Goal: Book appointment/travel/reservation

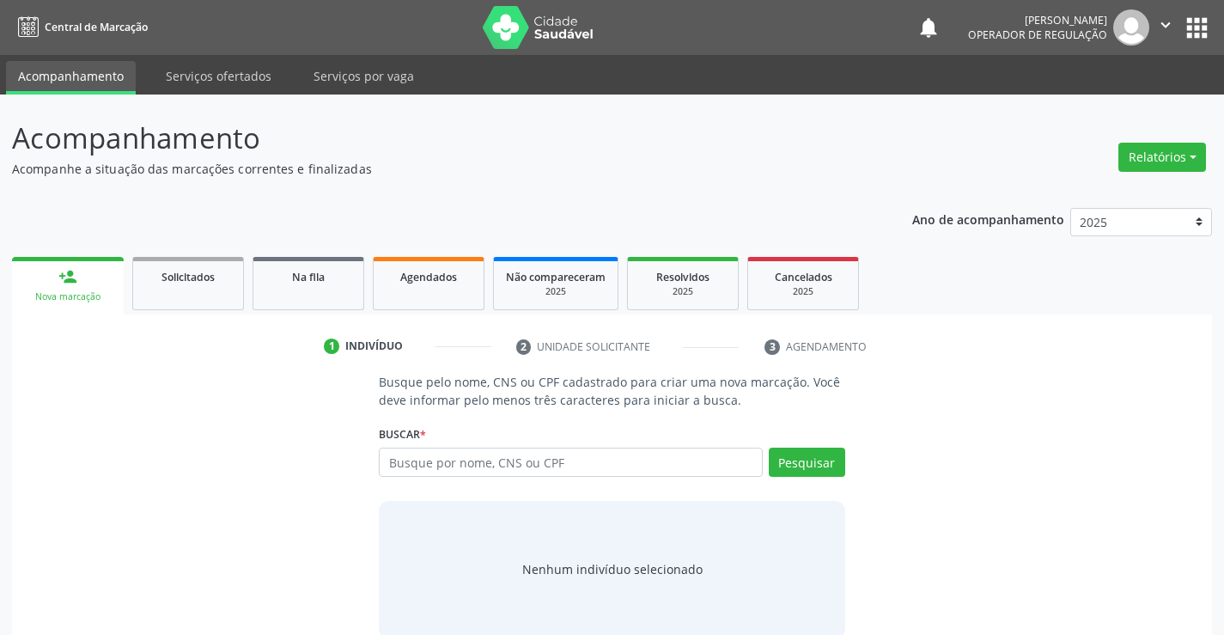
click at [441, 451] on input "text" at bounding box center [570, 461] width 383 height 29
type input "[MEDICAL_DATA] mateus"
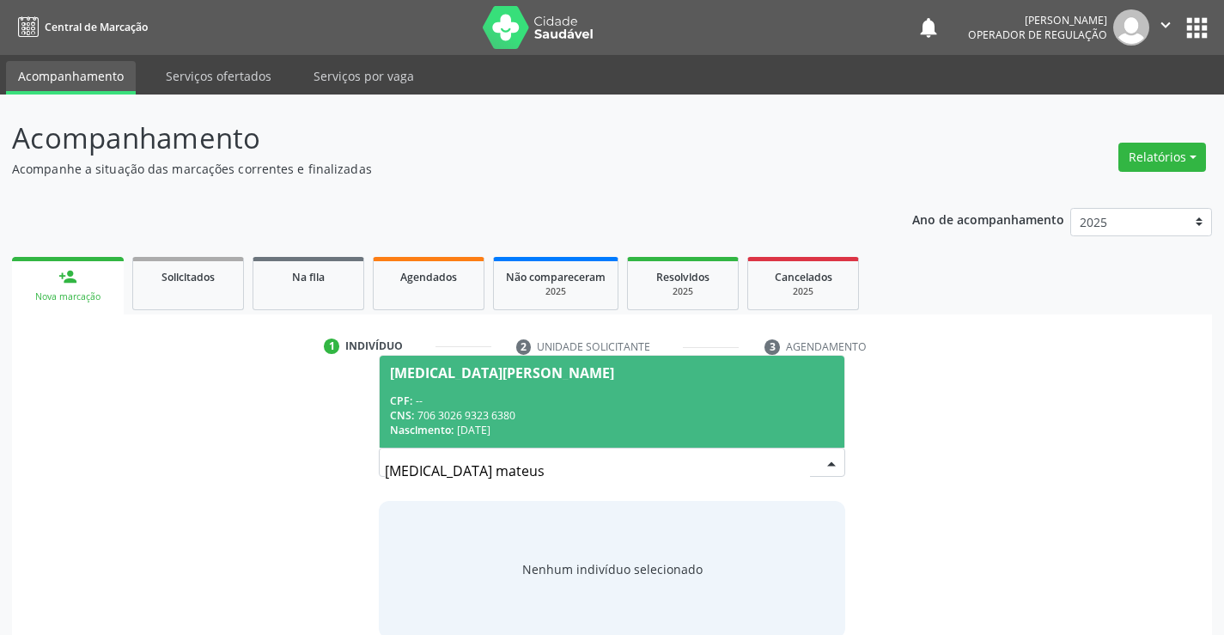
click at [453, 417] on div "CNS: 706 3026 9323 6380" at bounding box center [611, 415] width 443 height 15
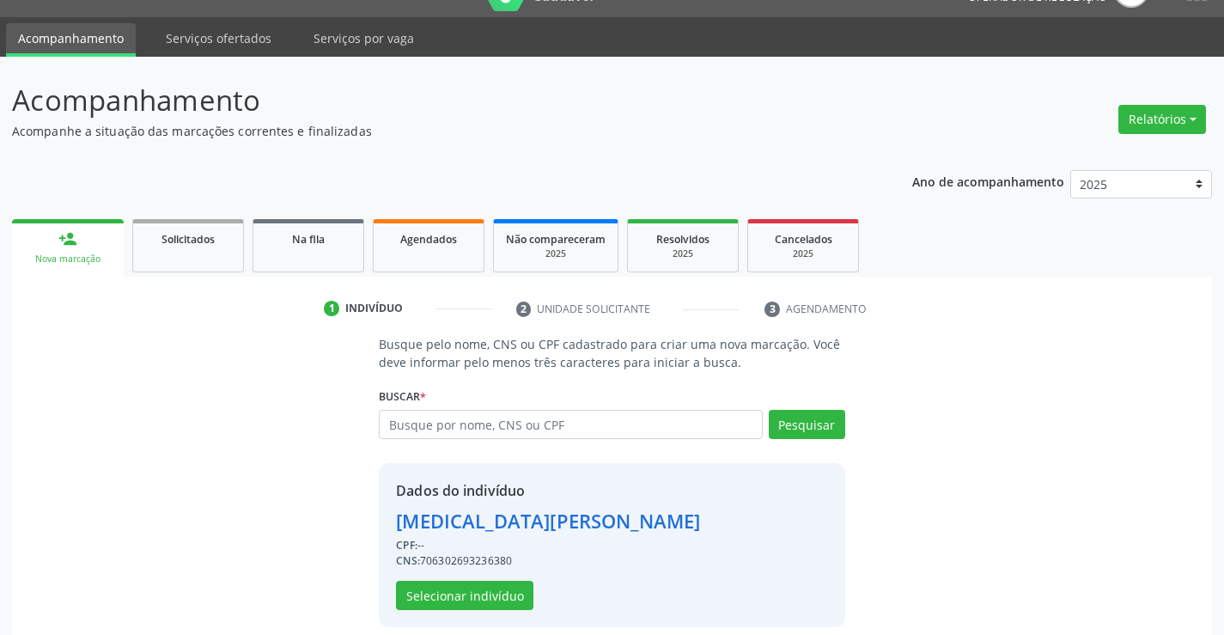
scroll to position [54, 0]
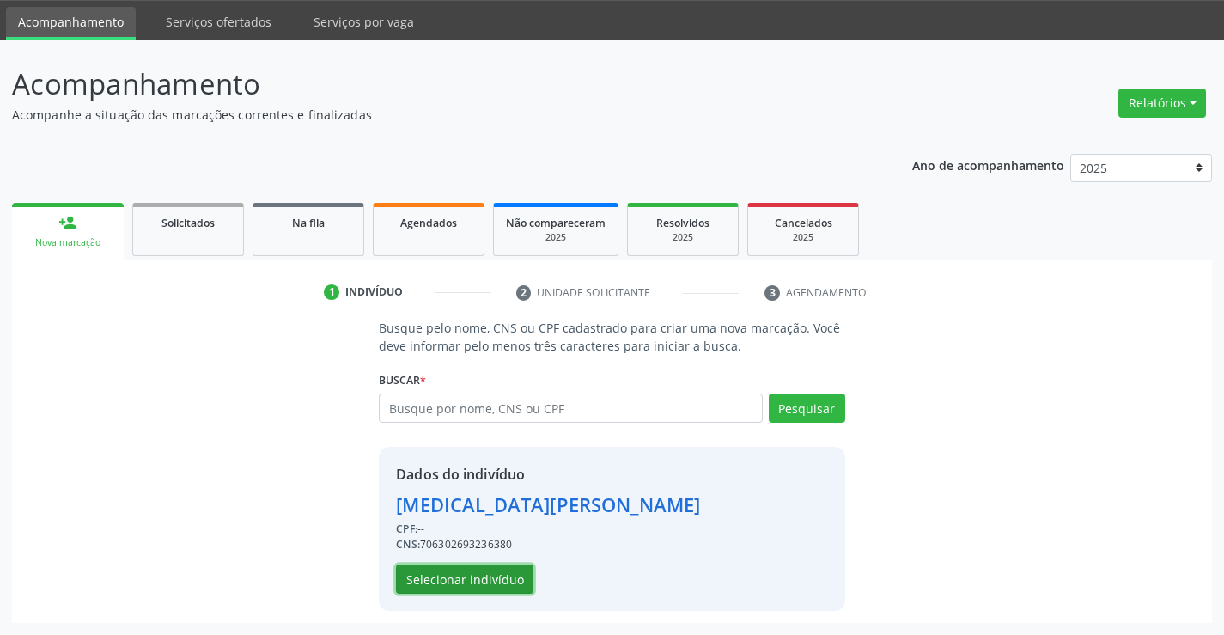
click at [424, 575] on button "Selecionar indivíduo" at bounding box center [464, 578] width 137 height 29
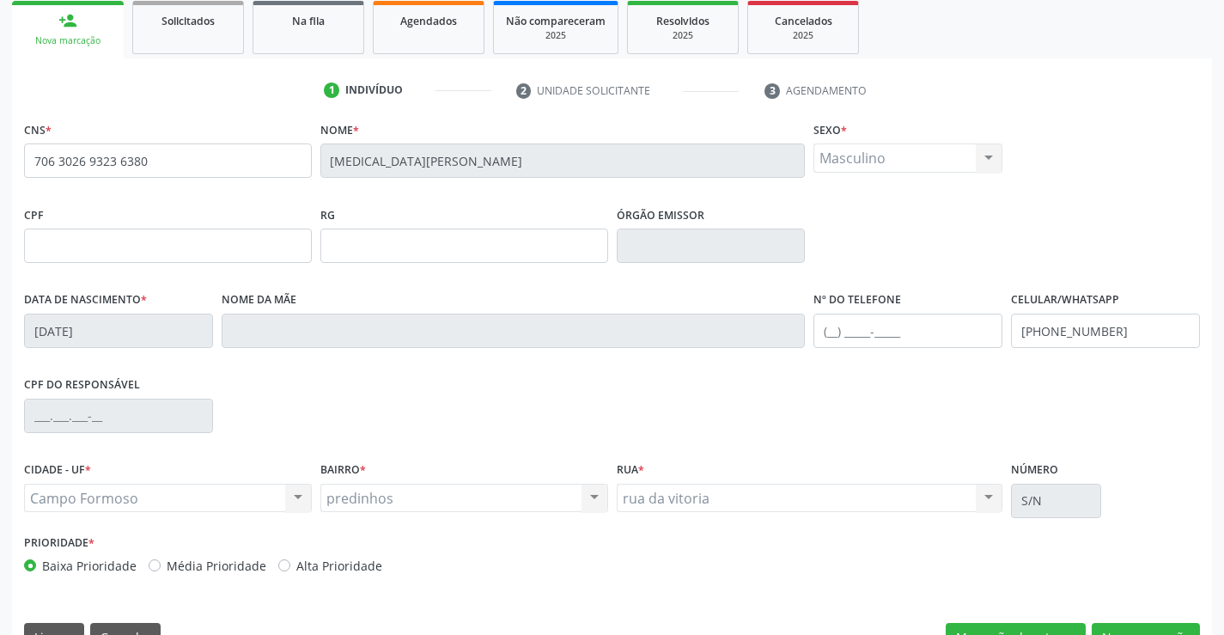
scroll to position [296, 0]
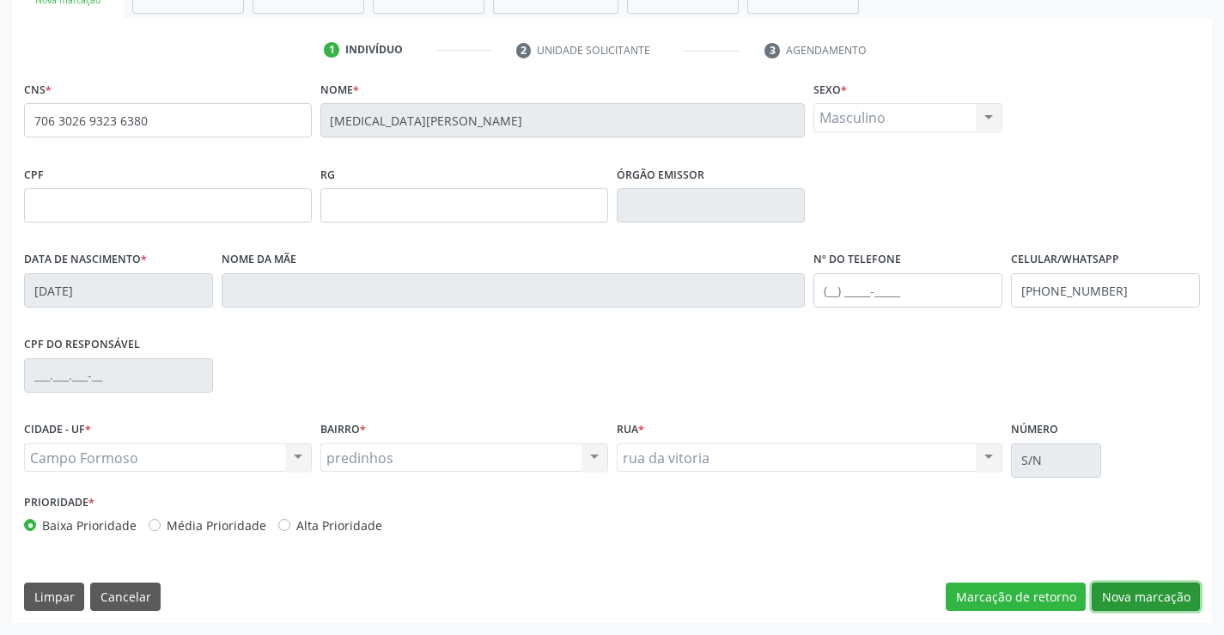
click at [1123, 599] on button "Nova marcação" at bounding box center [1146, 596] width 108 height 29
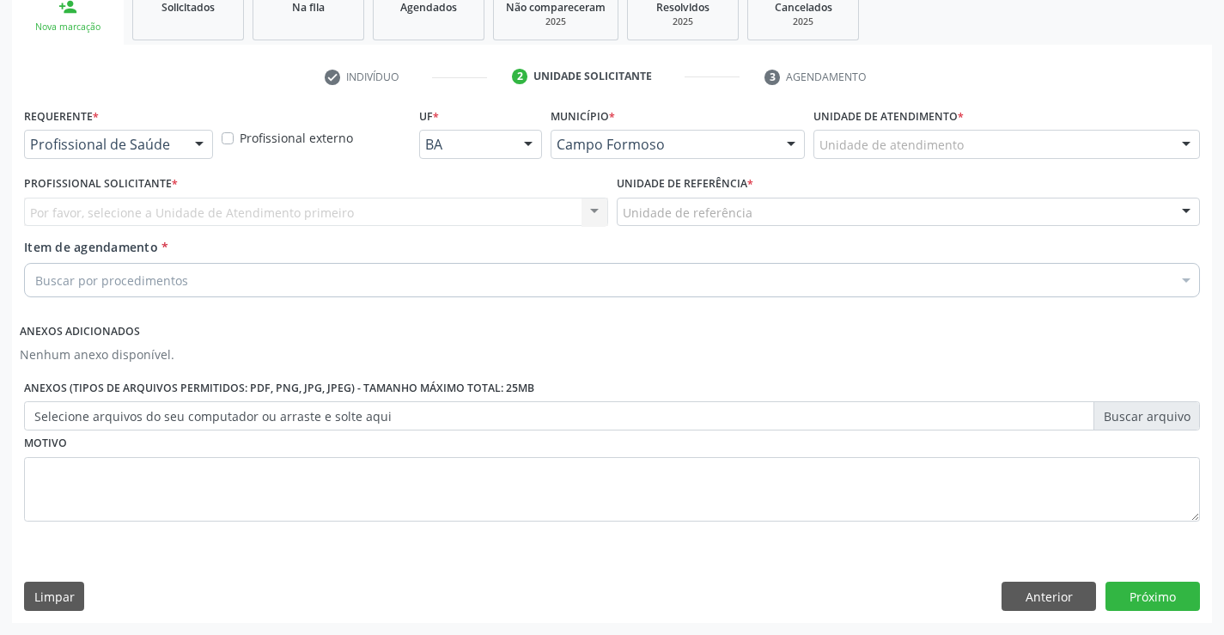
scroll to position [270, 0]
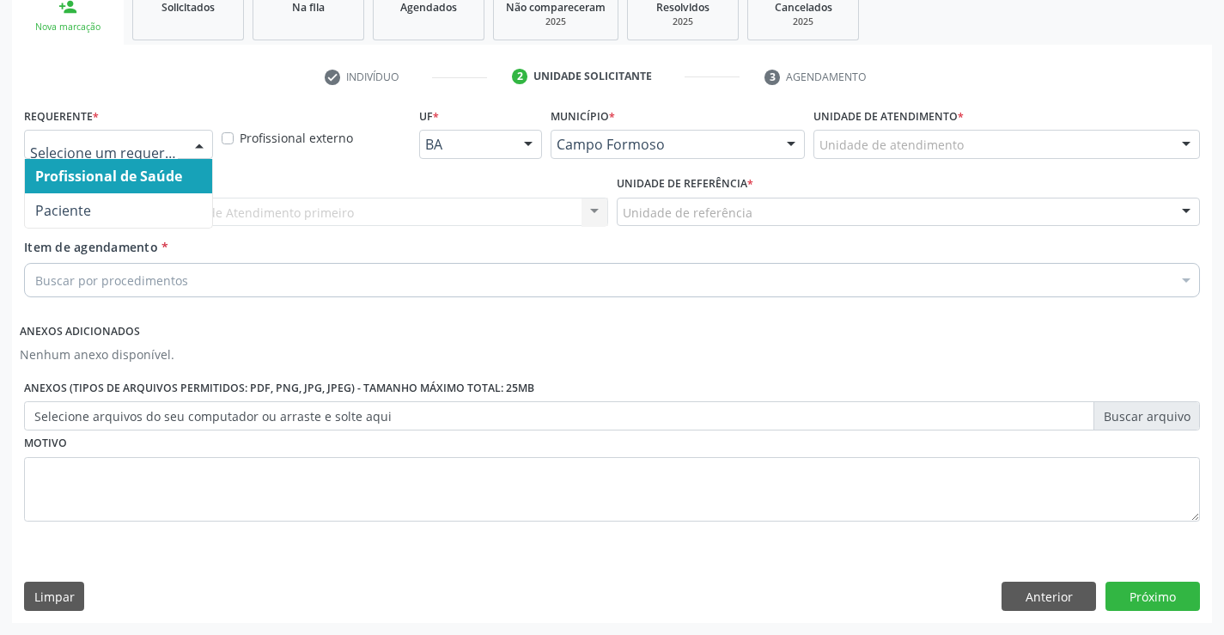
click at [186, 153] on div at bounding box center [199, 145] width 26 height 29
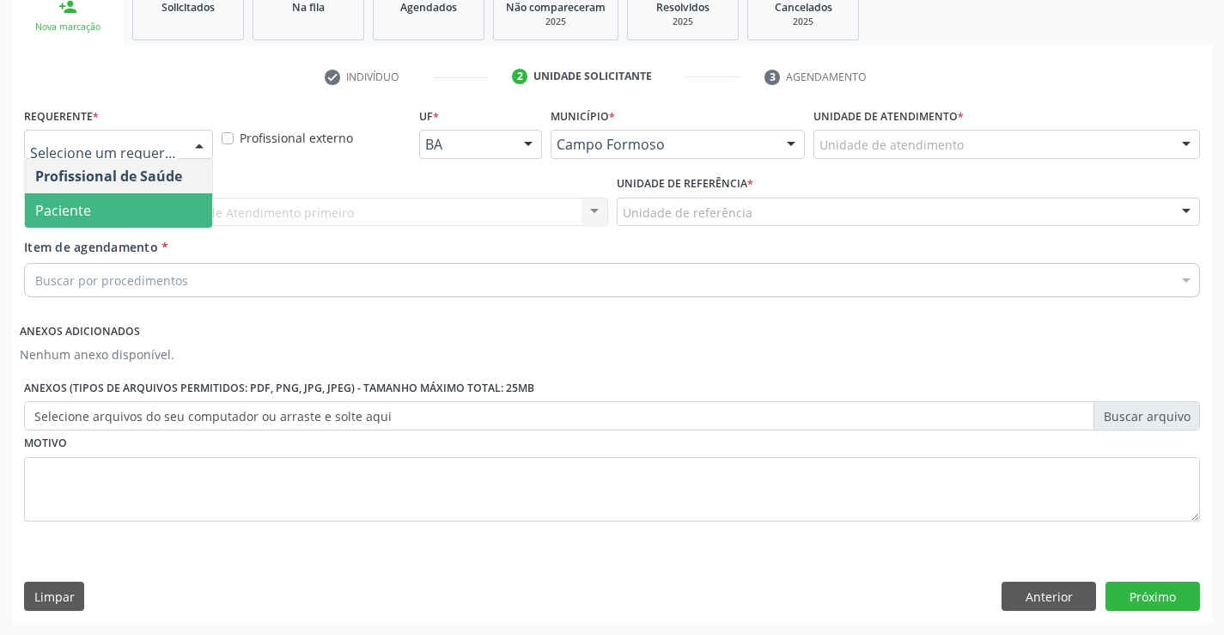
click at [132, 222] on span "Paciente" at bounding box center [118, 210] width 187 height 34
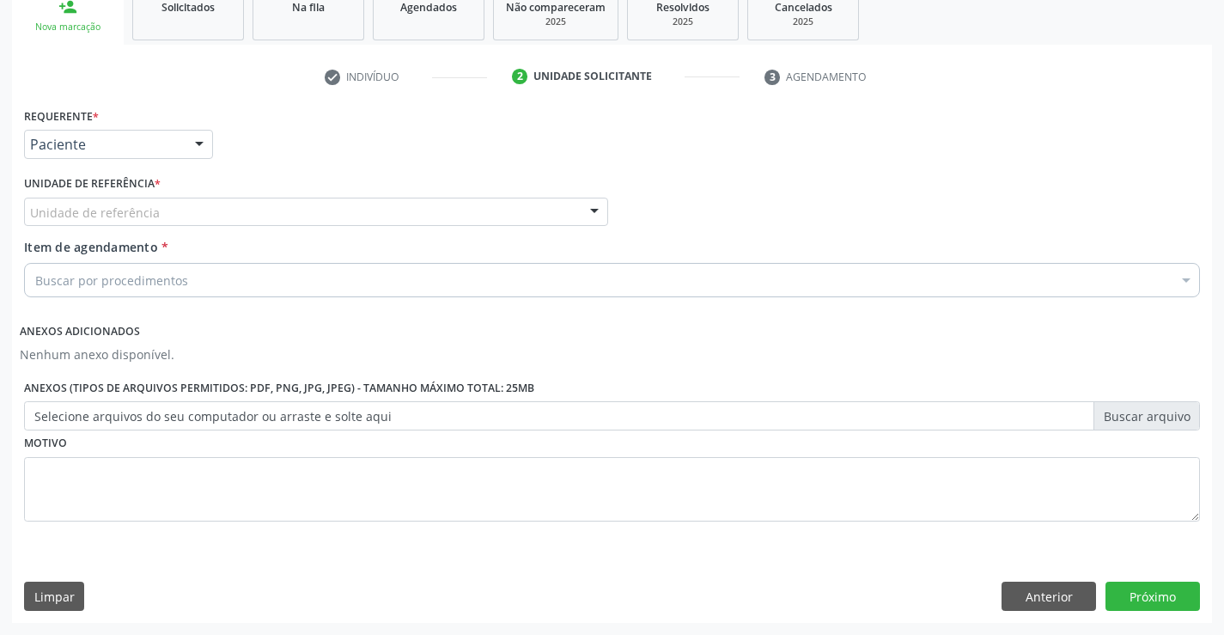
click at [237, 216] on div "Unidade de referência" at bounding box center [316, 212] width 584 height 29
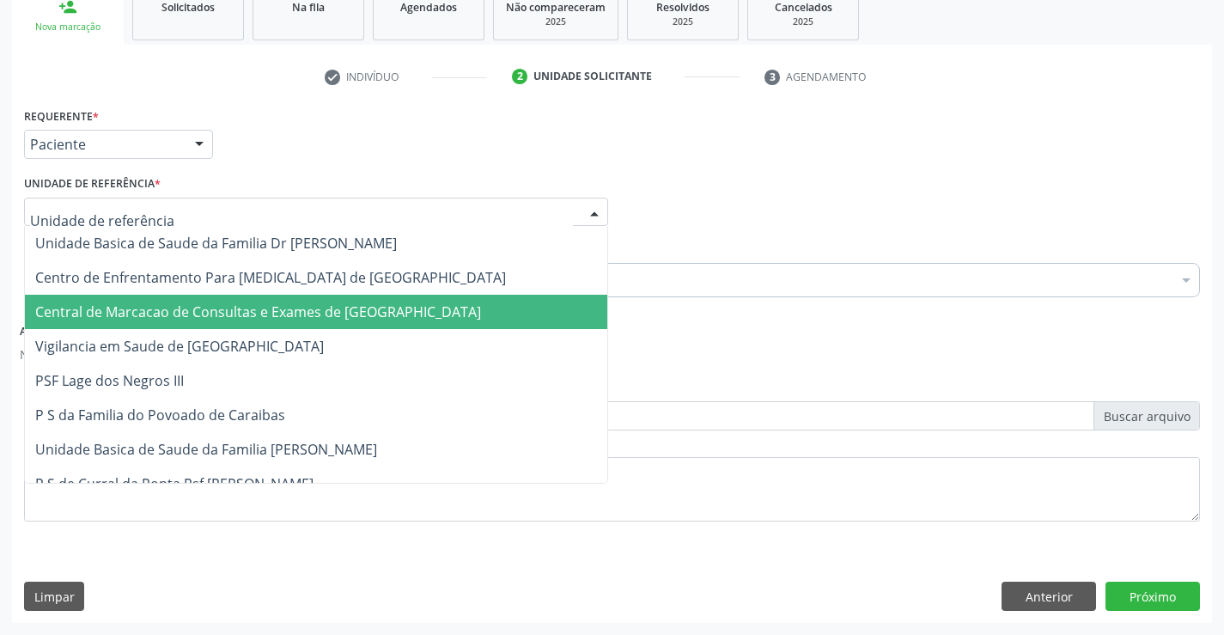
drag, startPoint x: 240, startPoint y: 306, endPoint x: 259, endPoint y: 289, distance: 25.0
click at [241, 307] on span "Central de Marcacao de Consultas e Exames de [GEOGRAPHIC_DATA]" at bounding box center [258, 311] width 446 height 19
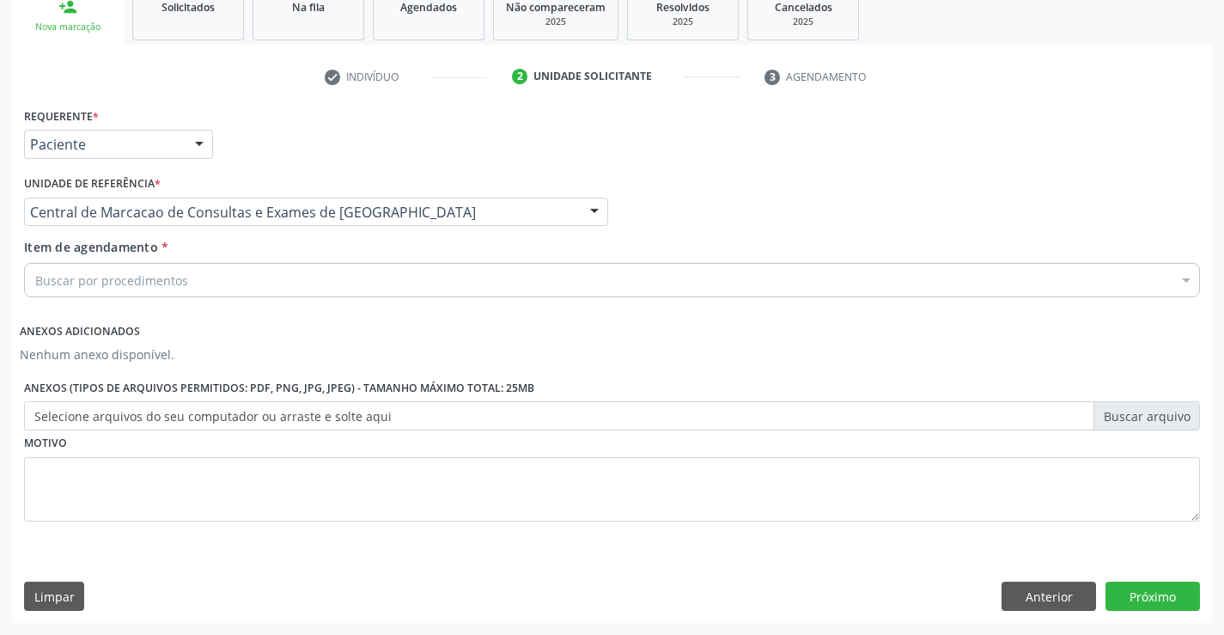
click at [267, 273] on div "Buscar por procedimentos" at bounding box center [612, 280] width 1176 height 34
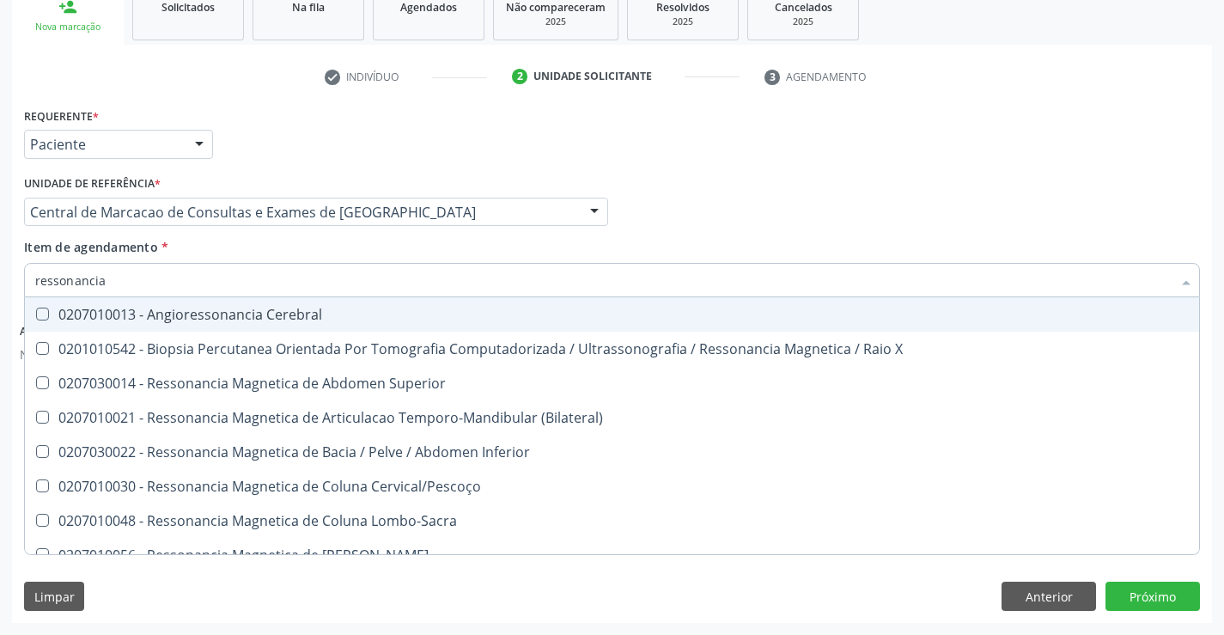
type input "ressonancia"
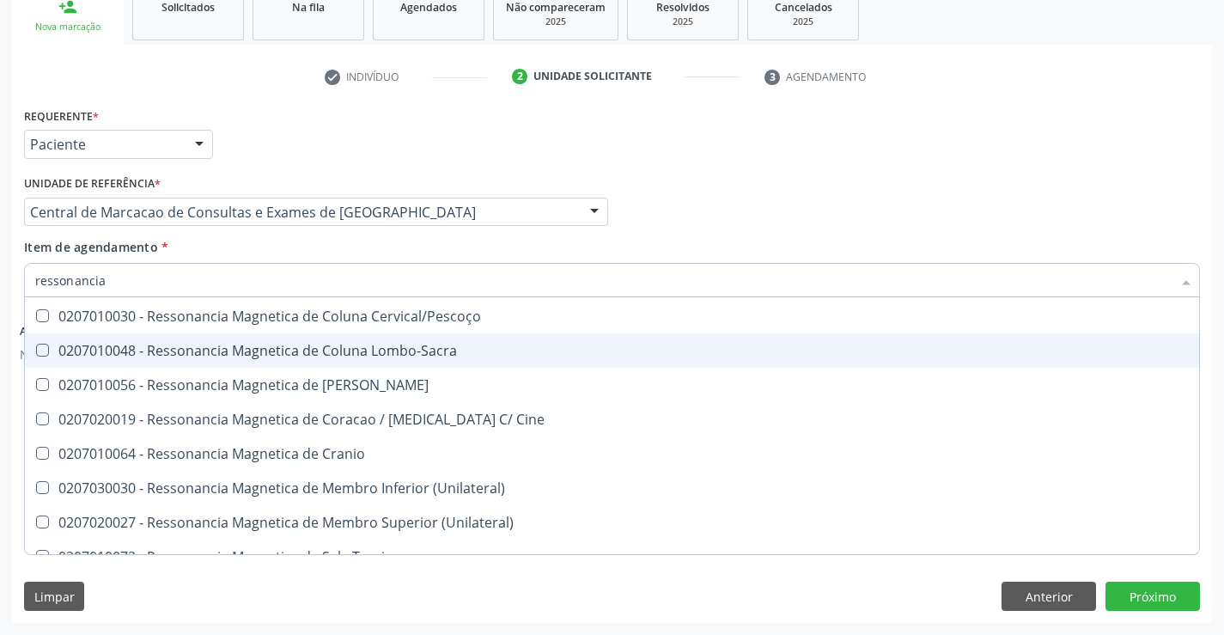
scroll to position [172, 0]
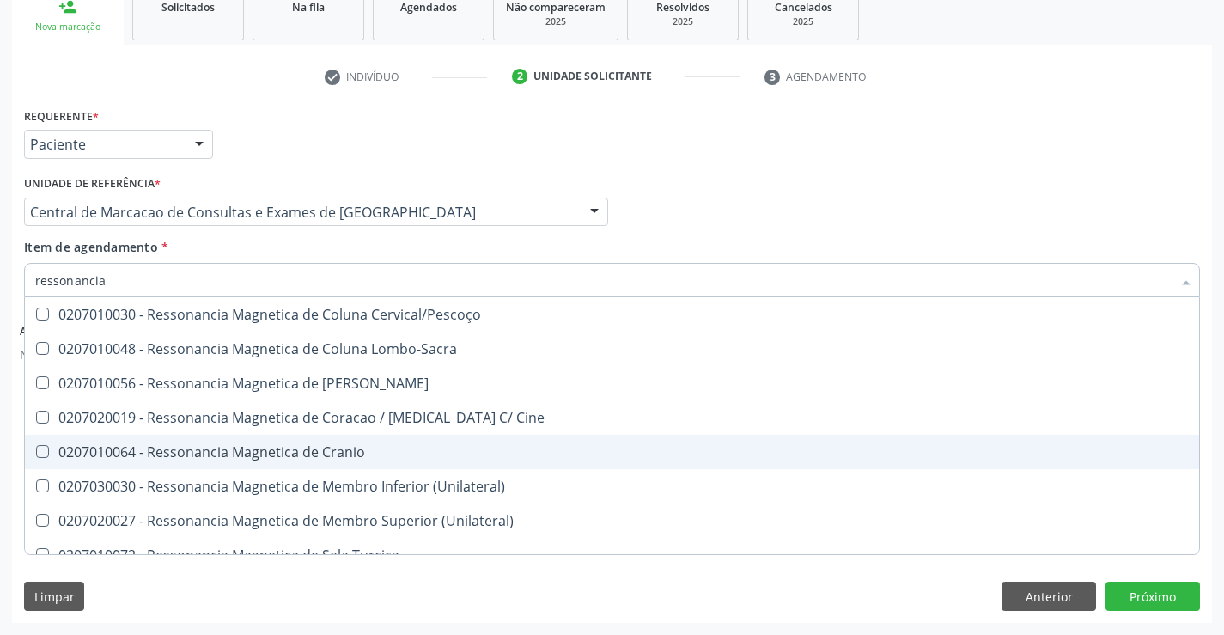
click at [248, 446] on div "0207010064 - Ressonancia Magnetica de Cranio" at bounding box center [611, 452] width 1153 height 14
checkbox Cranio "true"
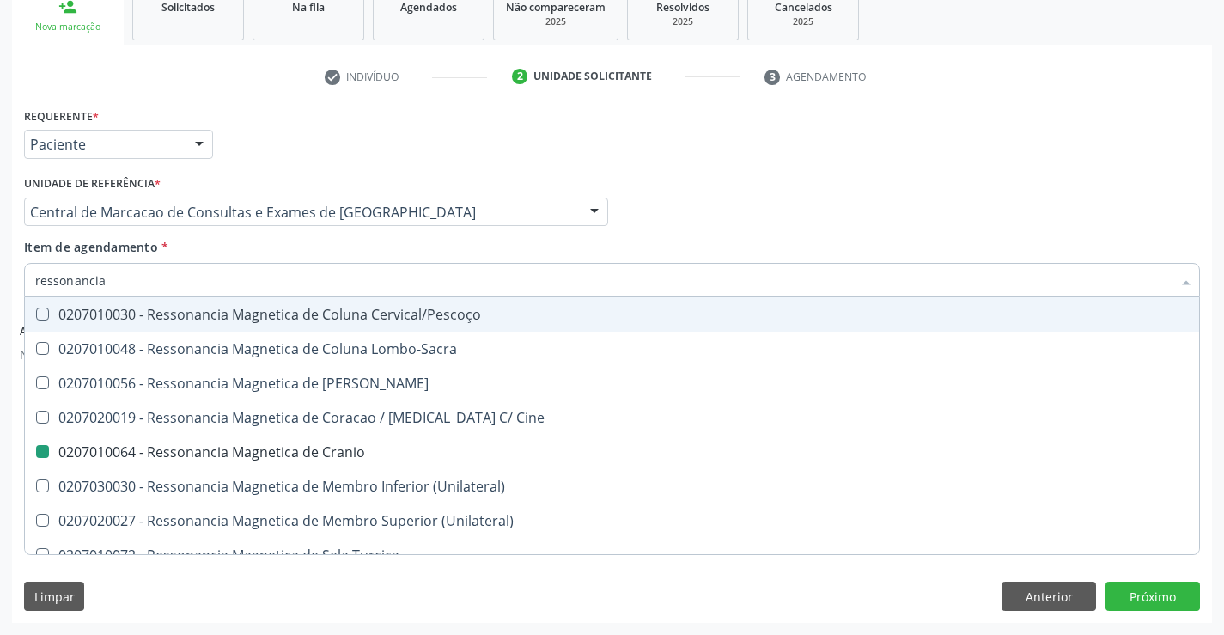
click at [855, 212] on div "Profissional Solicitante Por favor, selecione a Unidade de Atendimento primeiro…" at bounding box center [612, 204] width 1184 height 67
checkbox X "true"
checkbox Cranio "false"
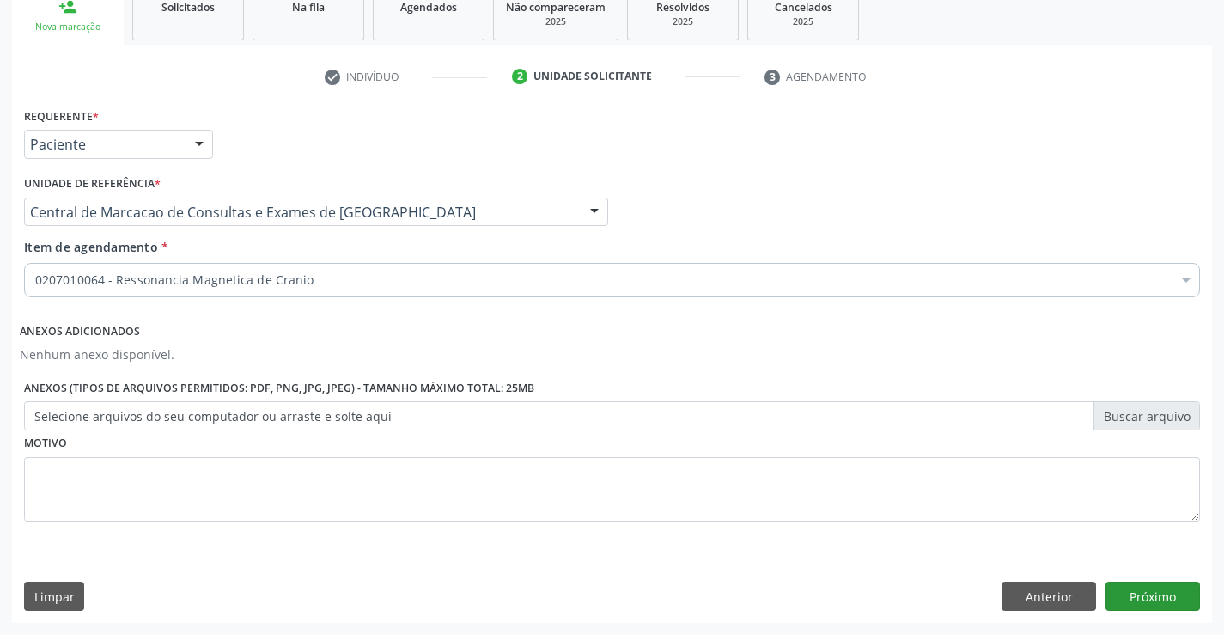
scroll to position [0, 0]
click at [1158, 600] on button "Próximo" at bounding box center [1152, 595] width 94 height 29
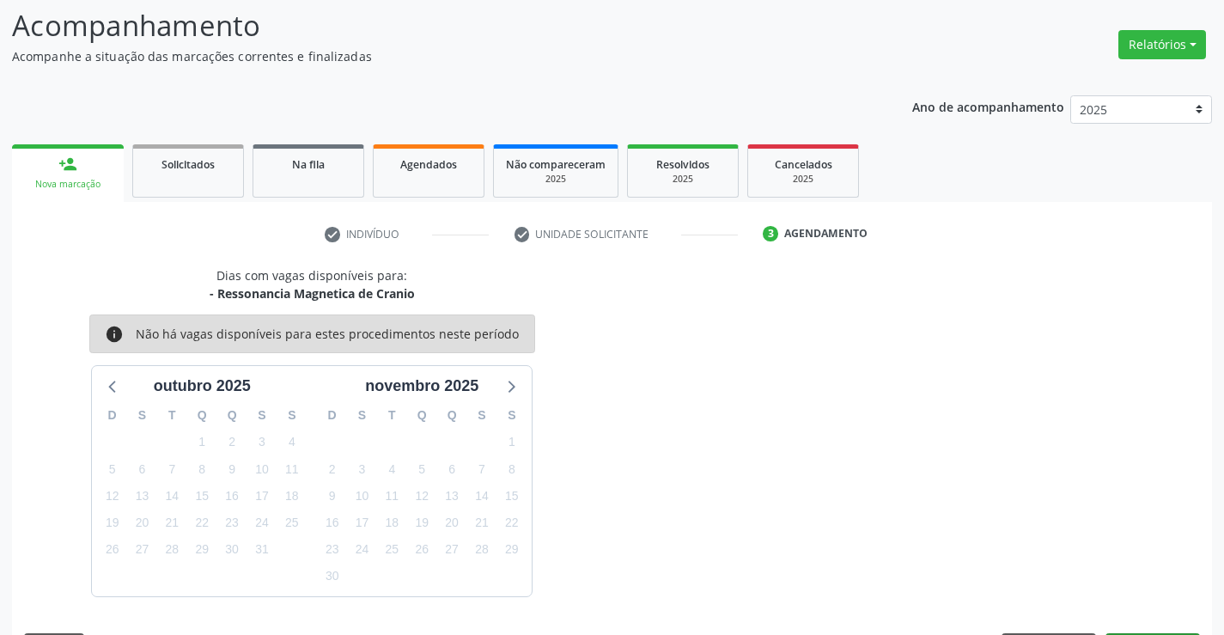
scroll to position [163, 0]
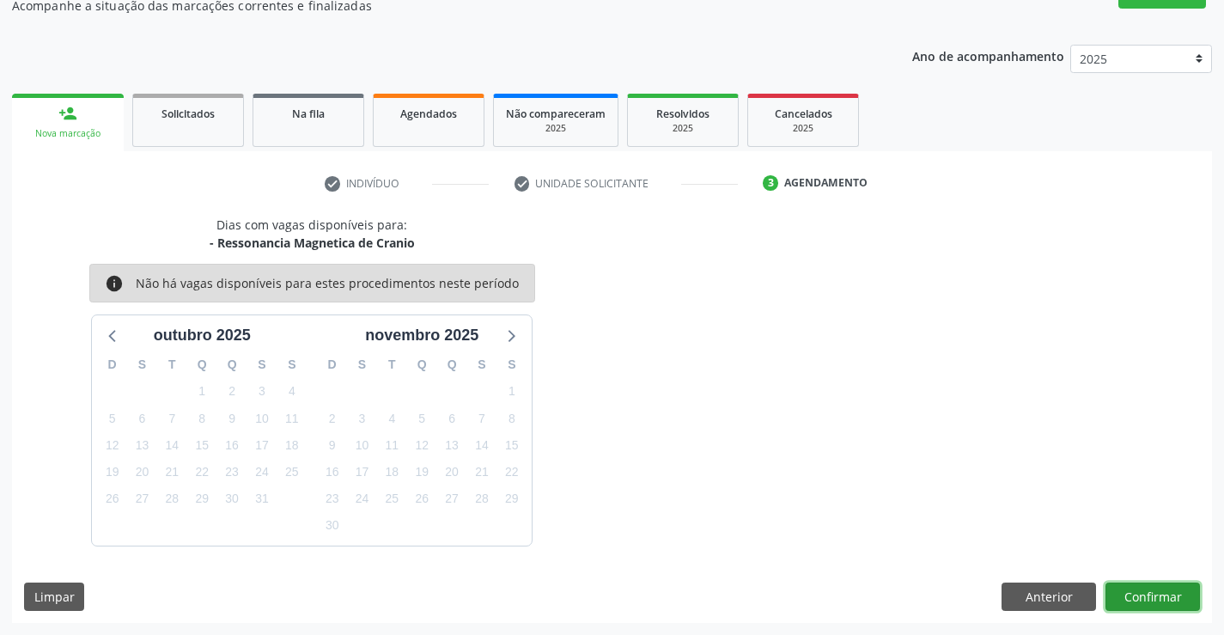
click at [1148, 596] on button "Confirmar" at bounding box center [1152, 596] width 94 height 29
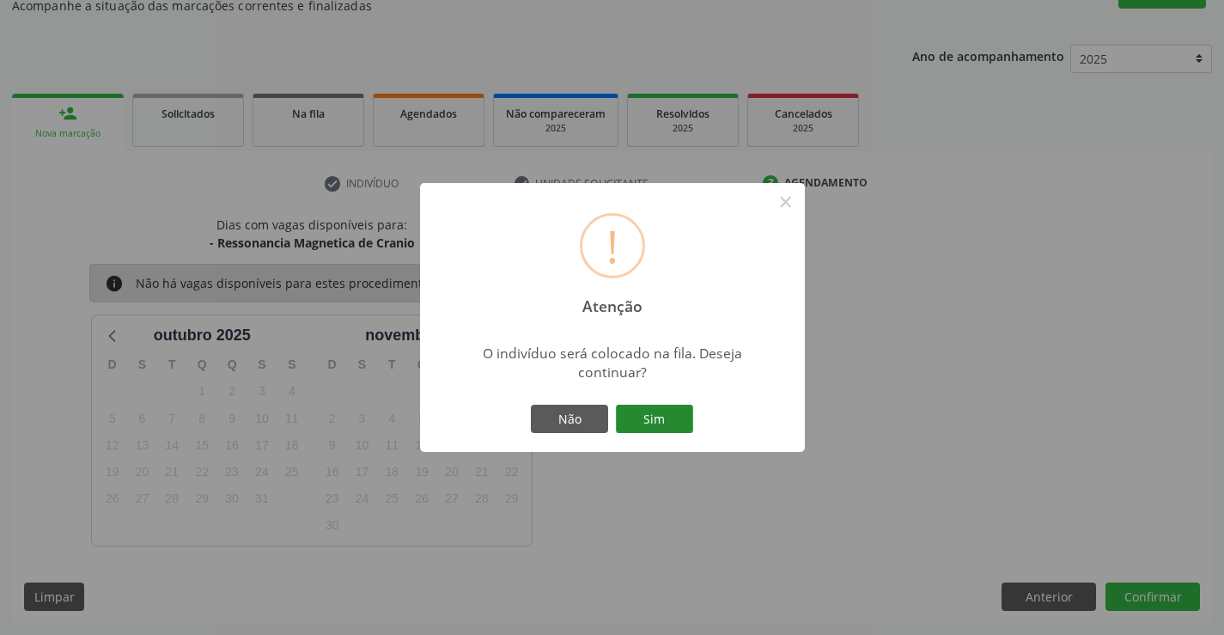
click at [679, 414] on button "Sim" at bounding box center [654, 419] width 77 height 29
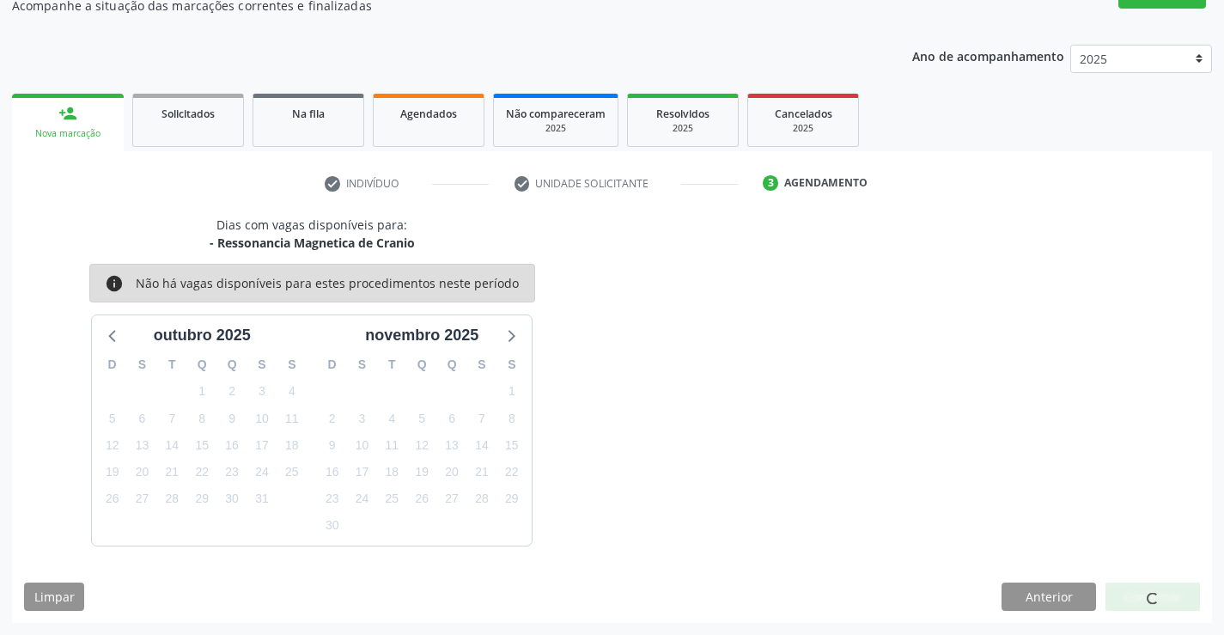
scroll to position [0, 0]
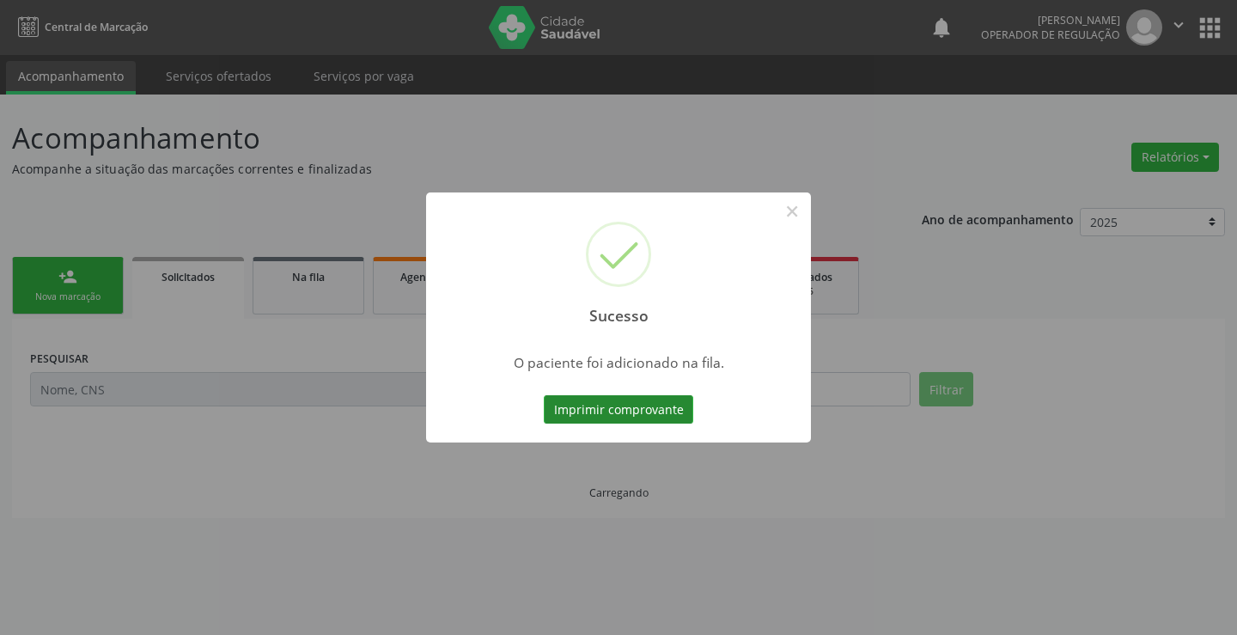
click at [672, 420] on button "Imprimir comprovante" at bounding box center [618, 409] width 149 height 29
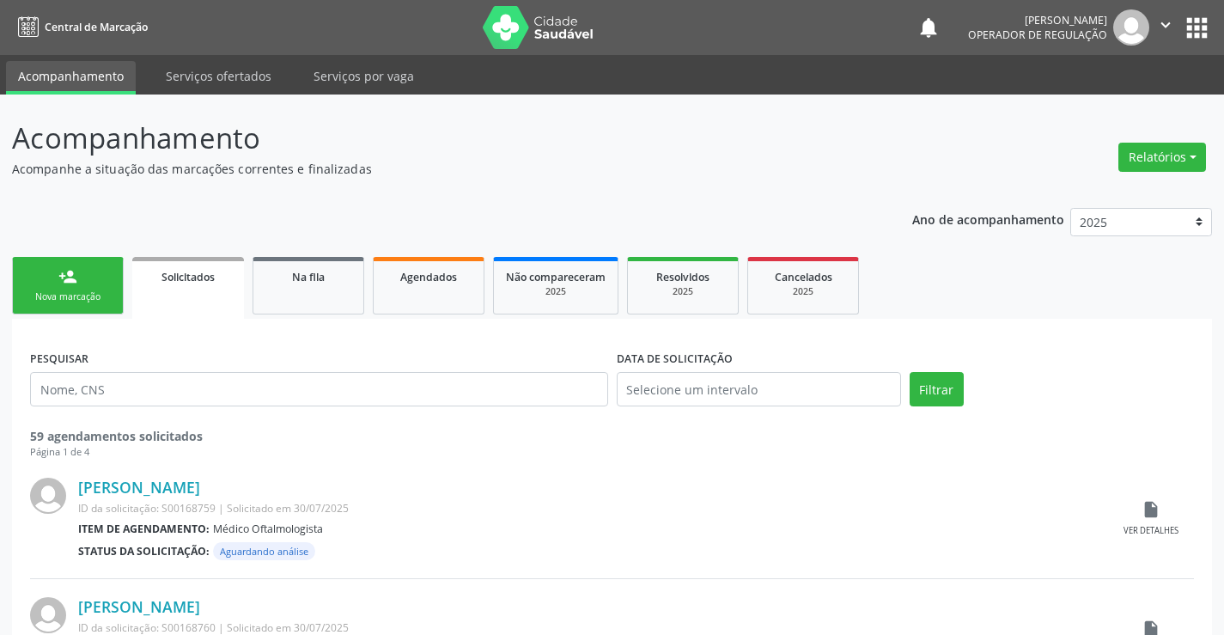
click at [82, 261] on link "person_add Nova marcação" at bounding box center [68, 286] width 112 height 58
click at [321, 280] on span "Na fila" at bounding box center [308, 277] width 33 height 15
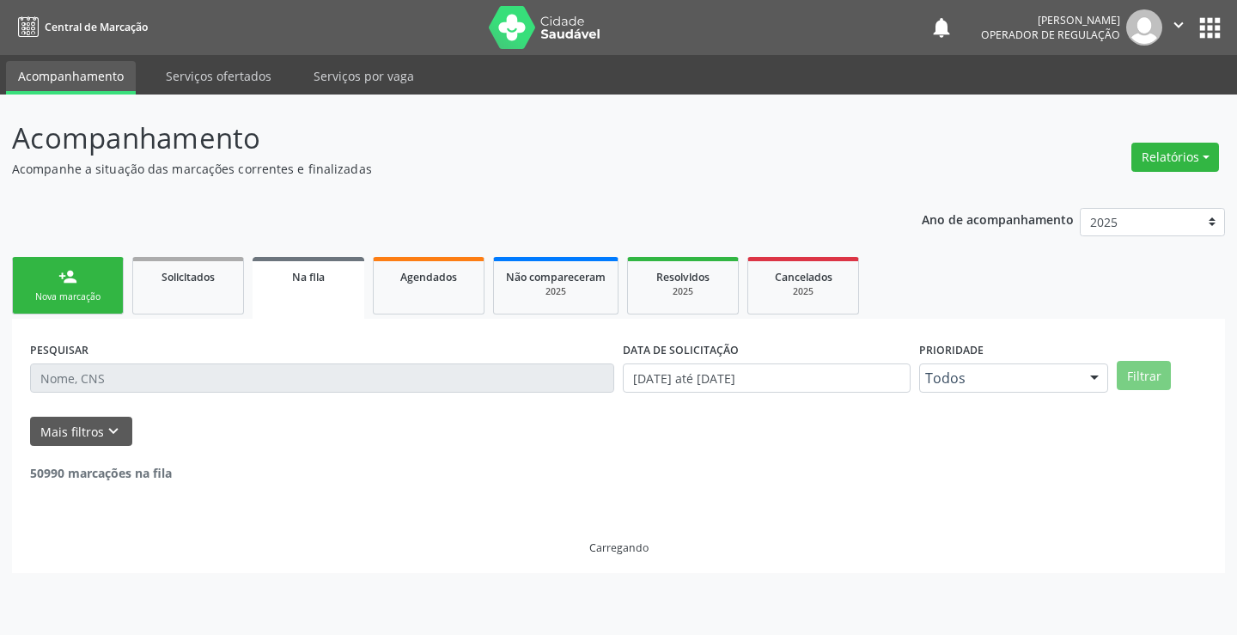
click at [314, 375] on input "text" at bounding box center [322, 377] width 584 height 29
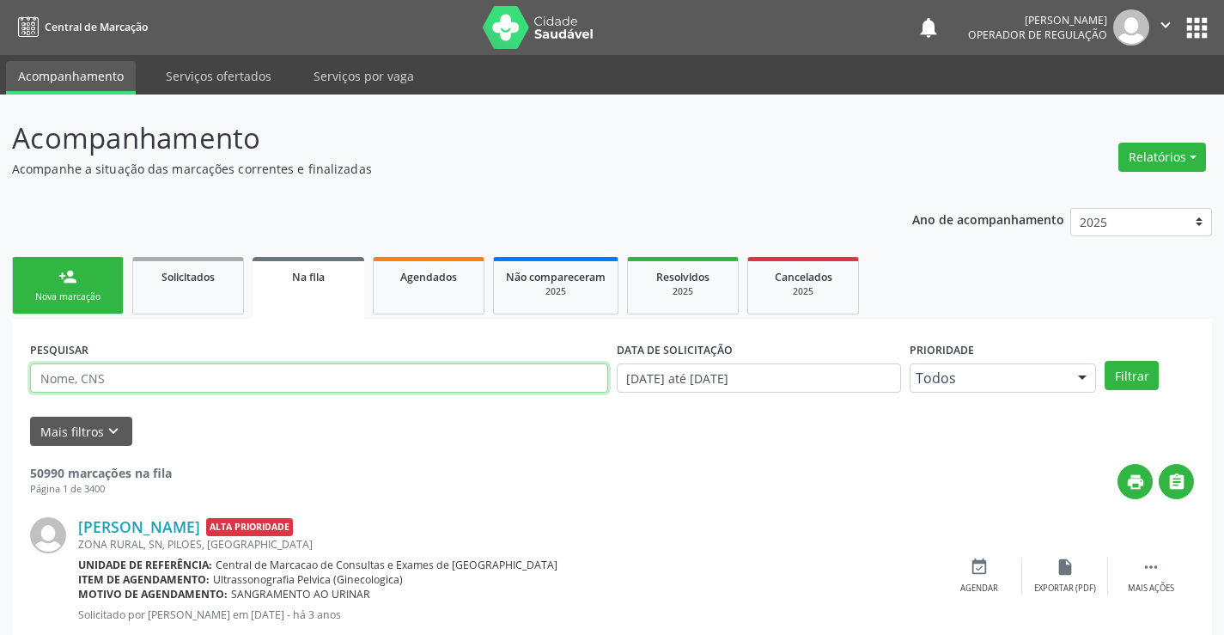
click at [324, 383] on input "text" at bounding box center [319, 377] width 578 height 29
paste input "708 0063 2397 6722"
type input "708 0063 2397 6722"
click at [1128, 375] on button "Filtrar" at bounding box center [1132, 375] width 54 height 29
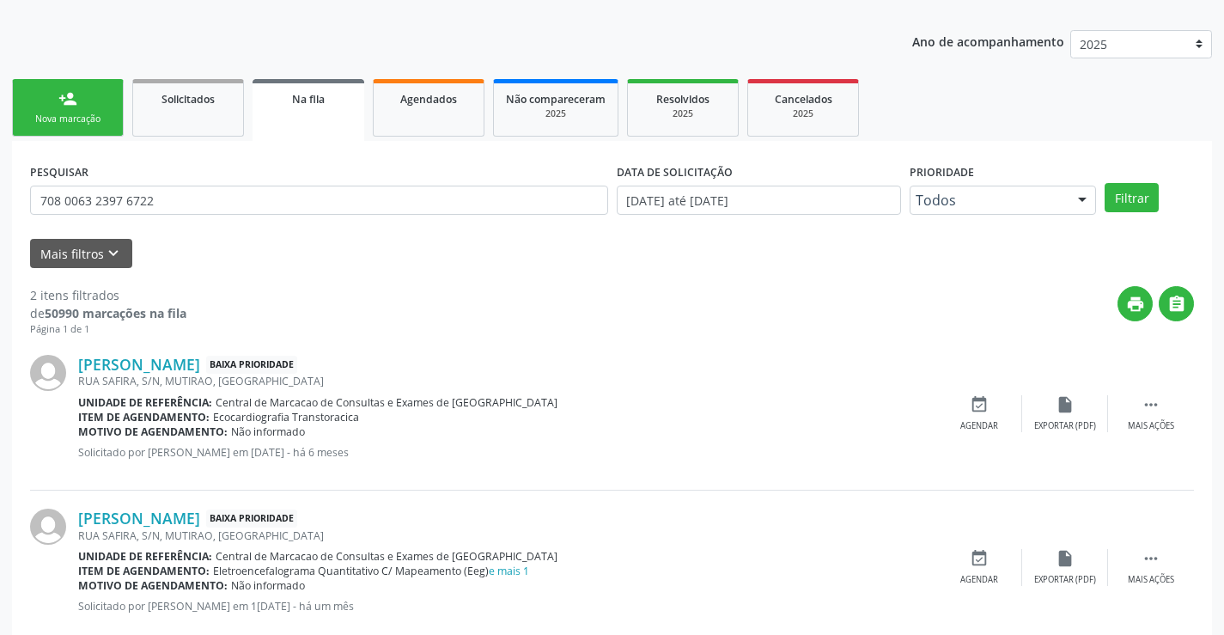
scroll to position [216, 0]
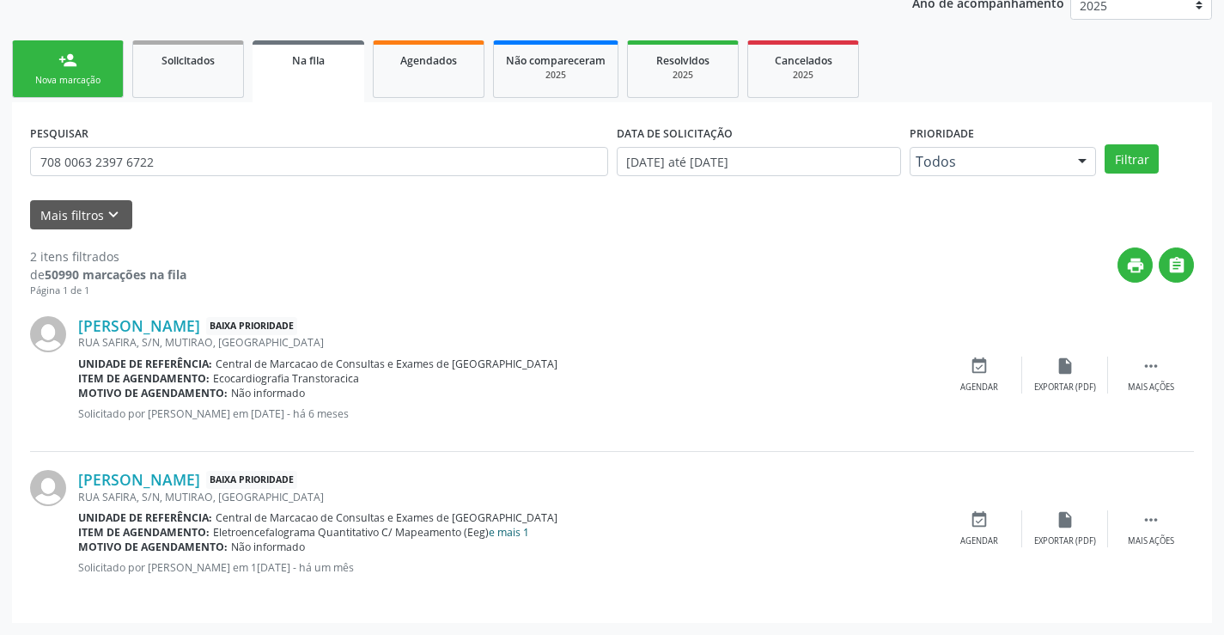
click at [505, 533] on link "e mais 1" at bounding box center [509, 532] width 40 height 15
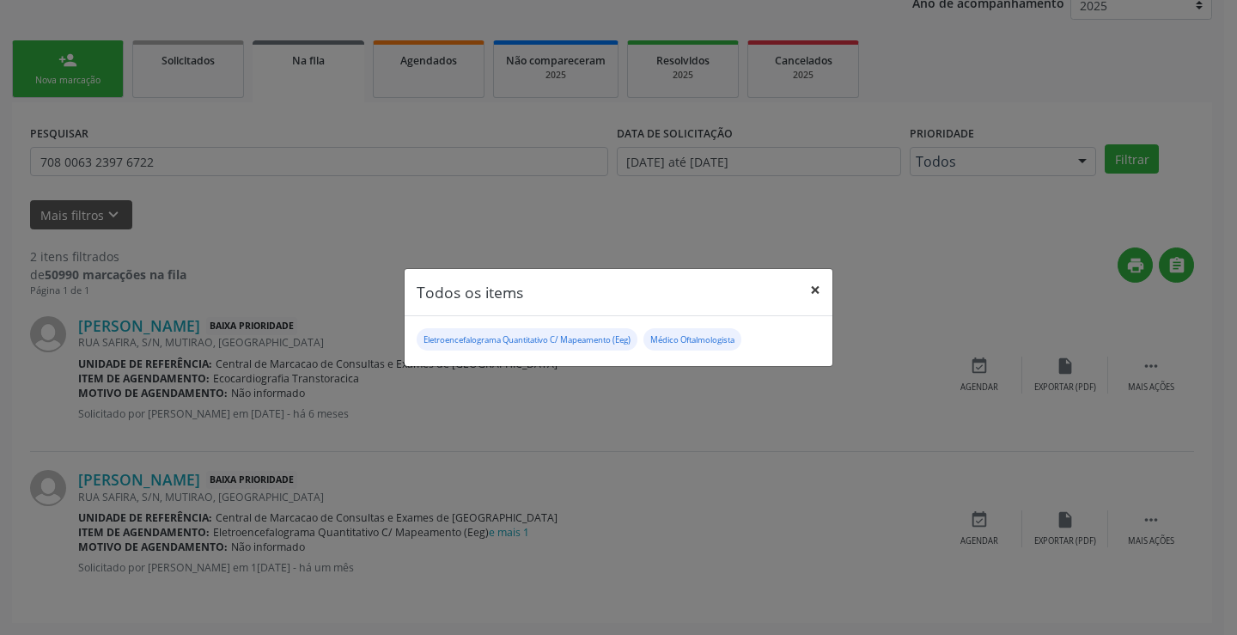
click at [820, 291] on button "×" at bounding box center [815, 290] width 34 height 42
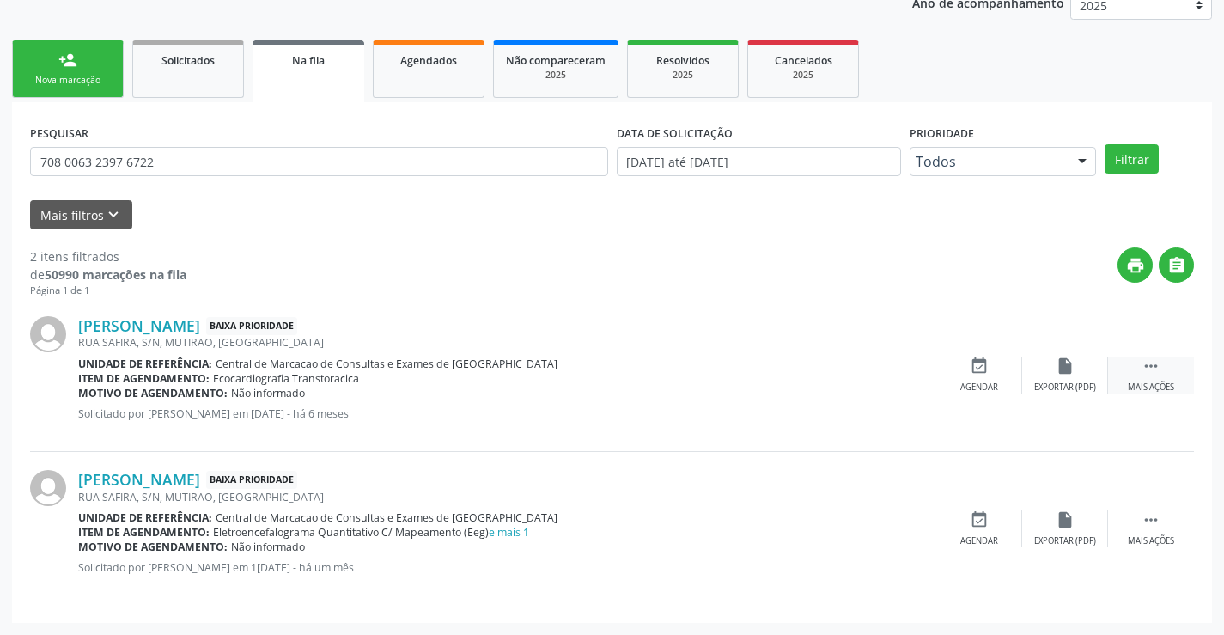
click at [1142, 359] on icon "" at bounding box center [1150, 365] width 19 height 19
click at [901, 378] on div "print Imprimir" at bounding box center [893, 374] width 86 height 37
click at [1159, 510] on icon "" at bounding box center [1150, 519] width 19 height 19
click at [893, 532] on div "print Imprimir" at bounding box center [893, 528] width 86 height 37
